Goal: Find specific fact: Find specific fact

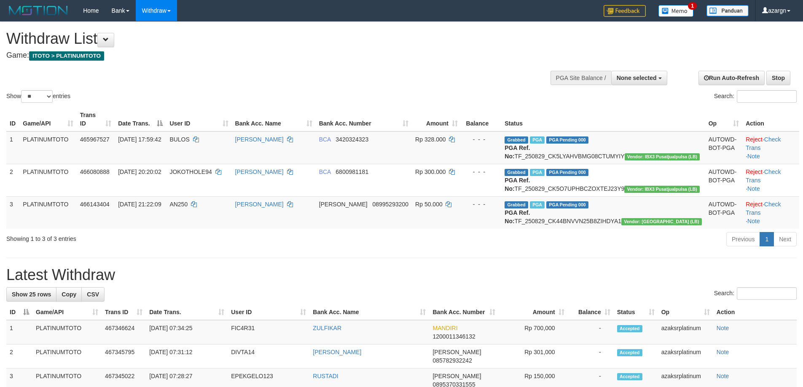
select select
select select "**"
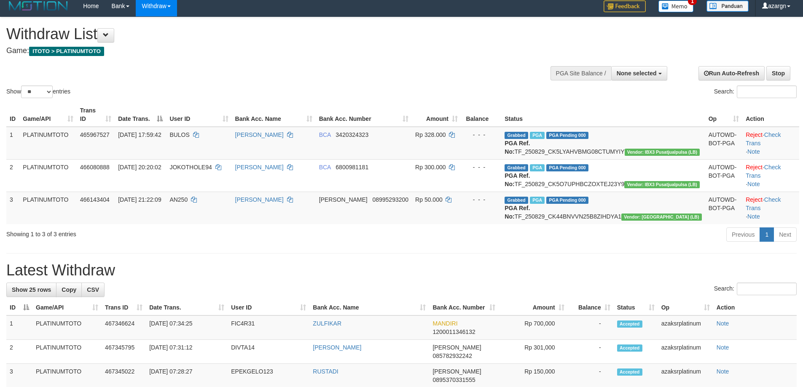
click at [638, 74] on span "None selected" at bounding box center [637, 73] width 40 height 7
click at [592, 112] on label "[ITOTO] PLATINUMTOTO" at bounding box center [620, 115] width 94 height 11
select select "***"
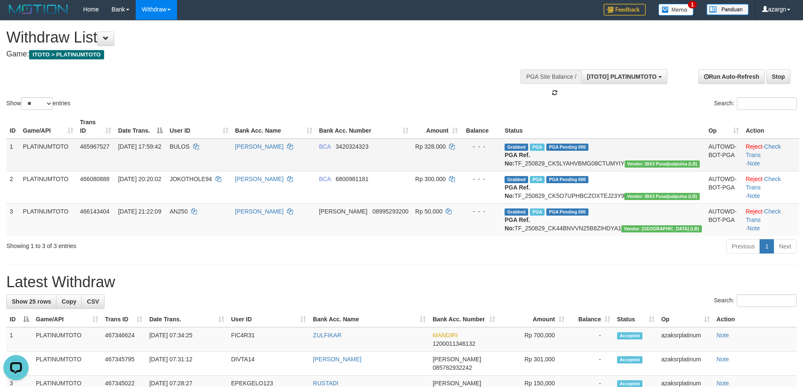
scroll to position [0, 0]
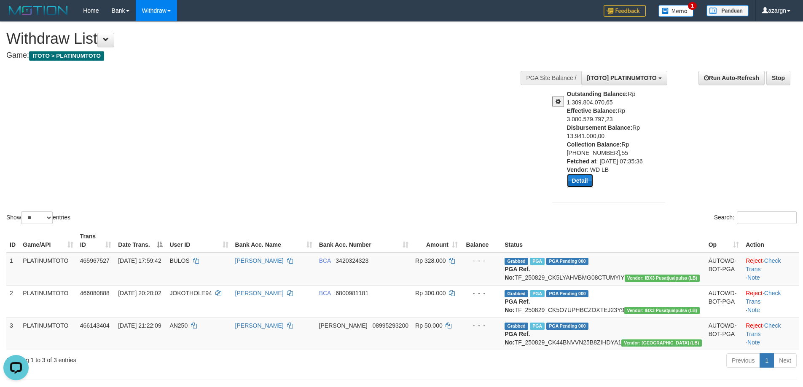
click at [576, 184] on button "Detail" at bounding box center [580, 180] width 26 height 13
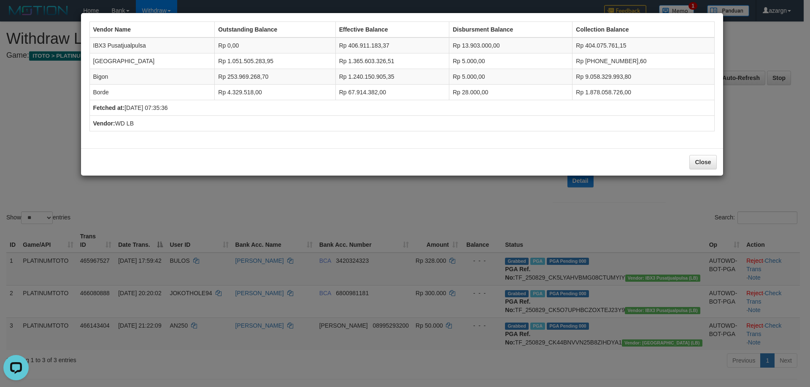
click at [97, 46] on td "IBX3 Pusatjualpulsa" at bounding box center [151, 46] width 125 height 16
drag, startPoint x: 97, startPoint y: 46, endPoint x: 127, endPoint y: 43, distance: 30.5
click at [127, 43] on td "IBX3 Pusatjualpulsa" at bounding box center [151, 46] width 125 height 16
copy td "IBX3 Pusatjualpulsa"
click at [700, 160] on button "Close" at bounding box center [702, 162] width 27 height 14
